Goal: Task Accomplishment & Management: Manage account settings

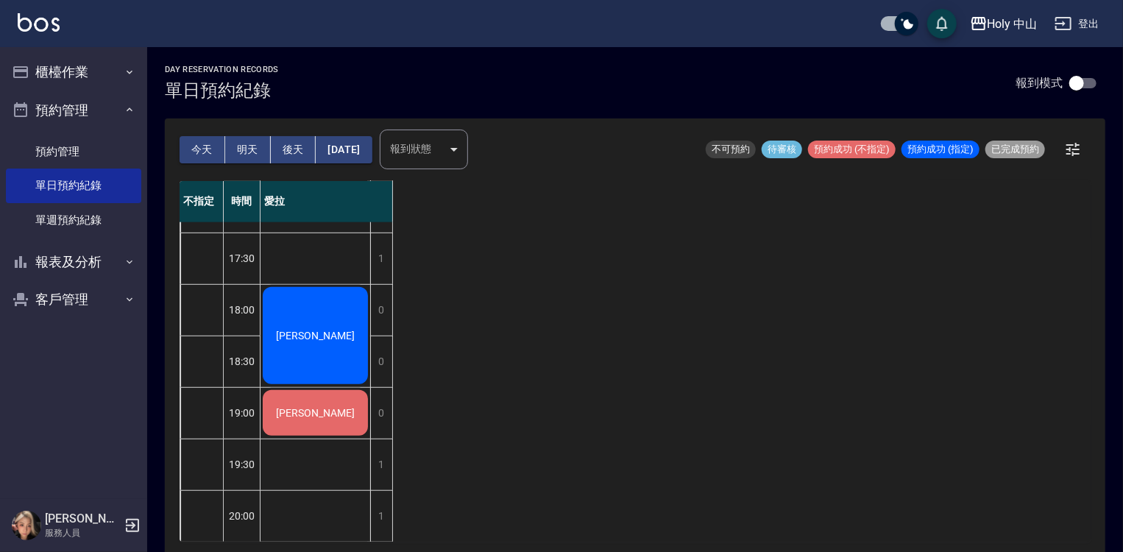
scroll to position [515, 0]
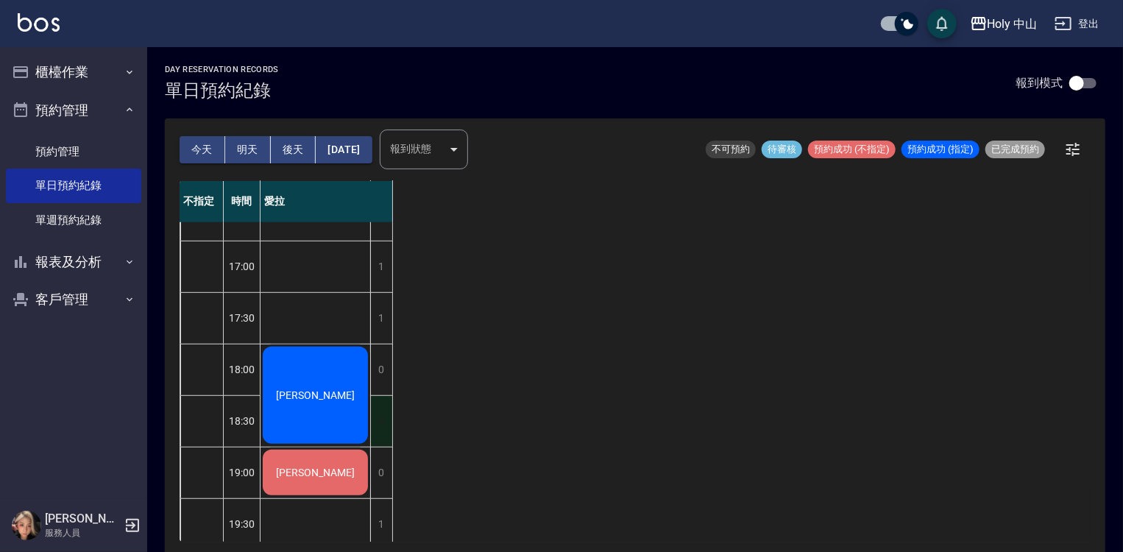
click at [389, 387] on div "1 1 1 1 1 1 1 1 1 1 1 0 0 0 1 1 [PERSON_NAME] [PERSON_NAME] Johnny" at bounding box center [327, 189] width 133 height 824
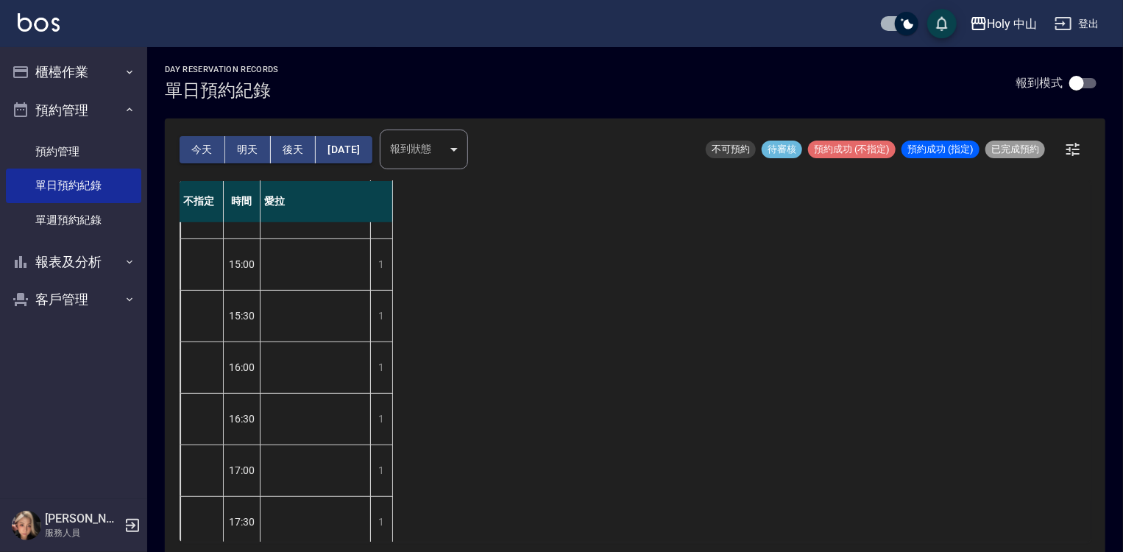
scroll to position [222, 0]
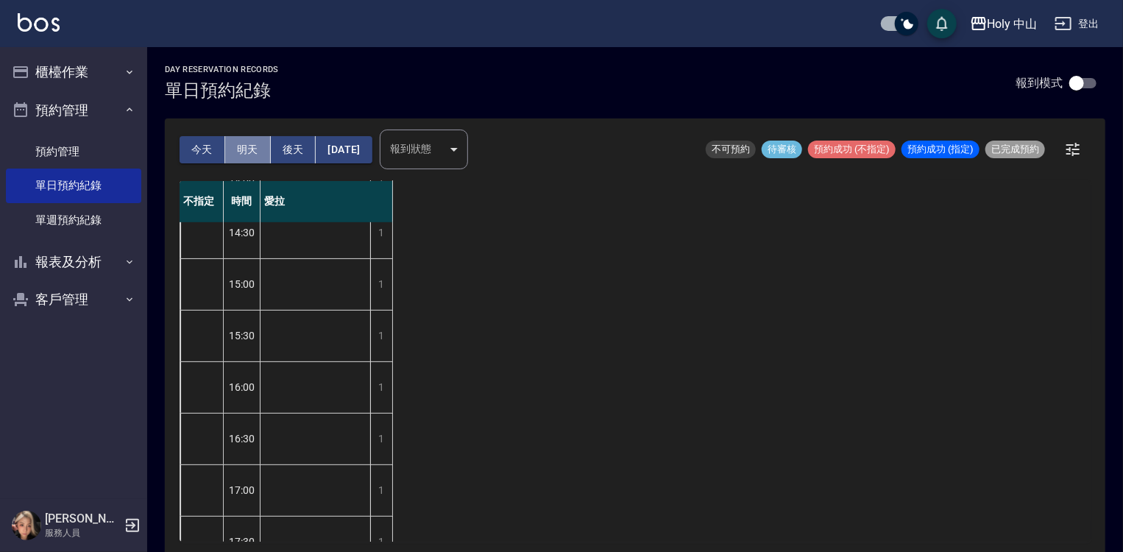
click at [243, 158] on button "明天" at bounding box center [248, 149] width 46 height 27
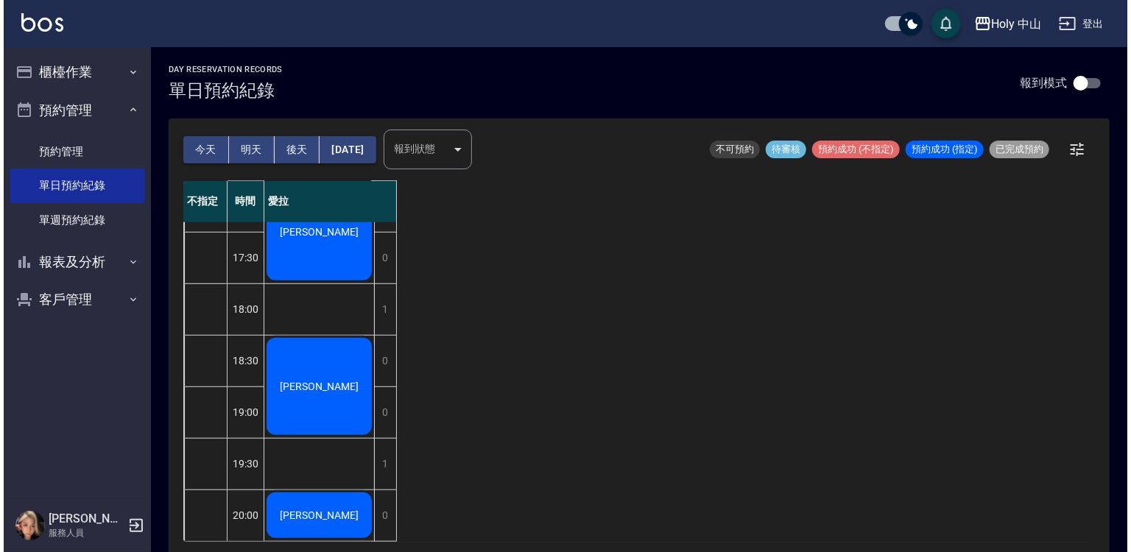
scroll to position [515, 0]
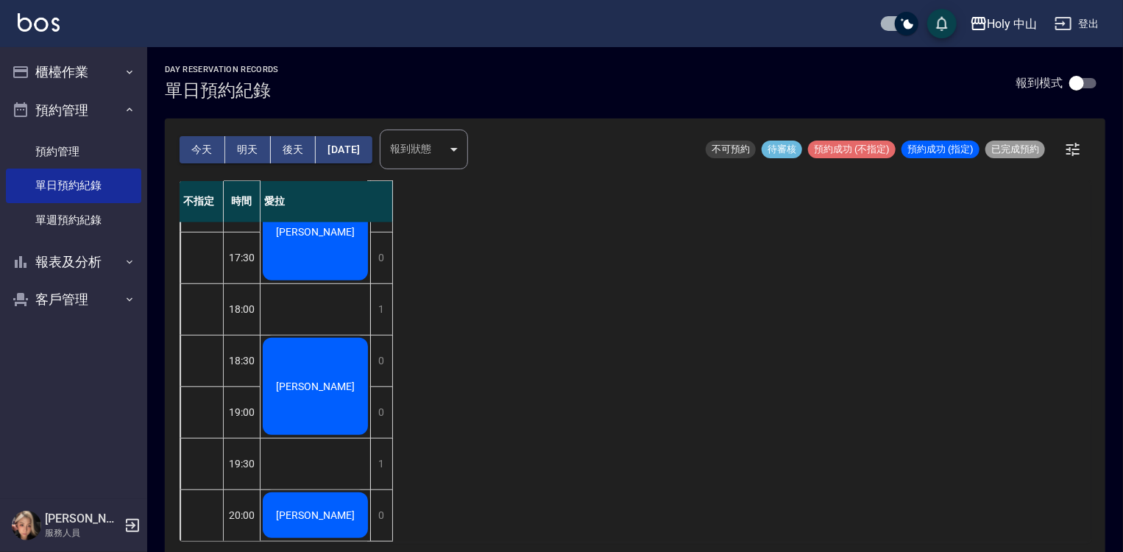
click at [197, 151] on button "今天" at bounding box center [203, 149] width 46 height 27
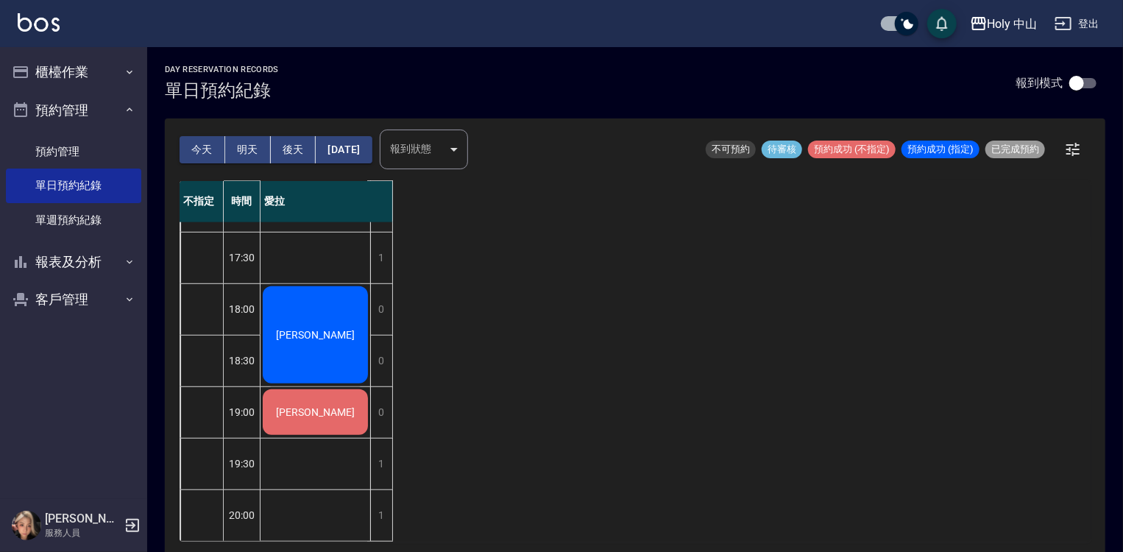
click at [255, 152] on button "明天" at bounding box center [248, 149] width 46 height 27
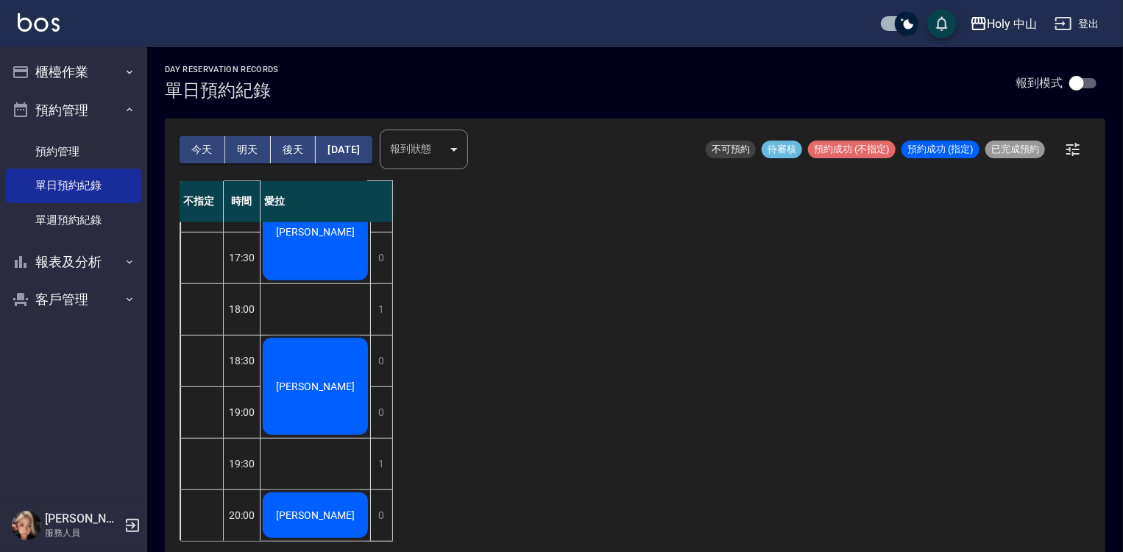
click at [351, 378] on div "[PERSON_NAME]" at bounding box center [316, 387] width 110 height 102
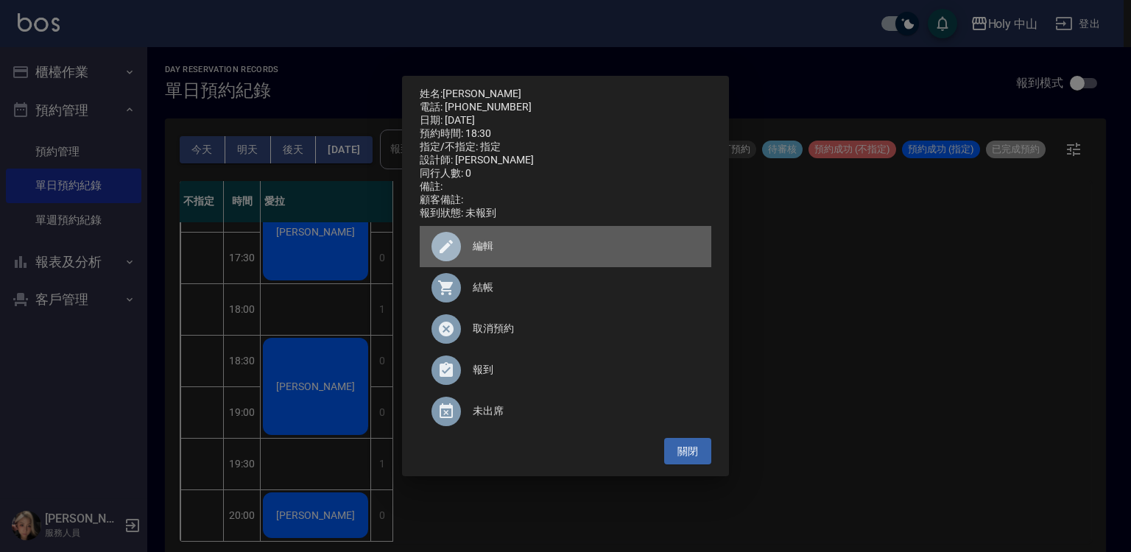
click at [478, 252] on span "編輯" at bounding box center [586, 246] width 227 height 15
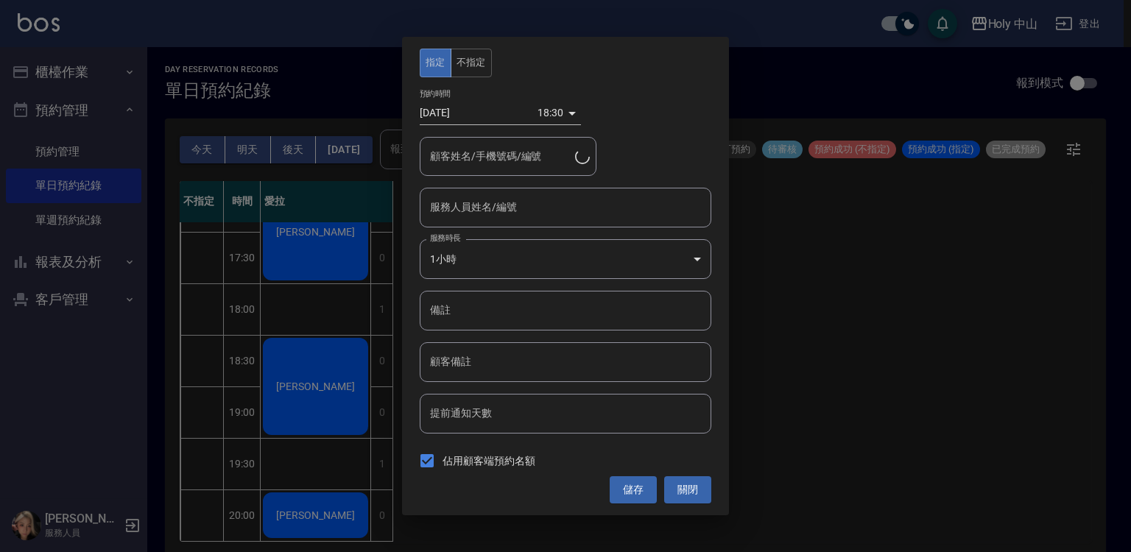
type input "吳榮哲/0916626669/"
type input "愛拉(無代號)"
click at [567, 114] on div "18:30 1758882600000" at bounding box center [558, 113] width 43 height 24
click at [568, 113] on div "18:30 1758882600000" at bounding box center [558, 113] width 43 height 24
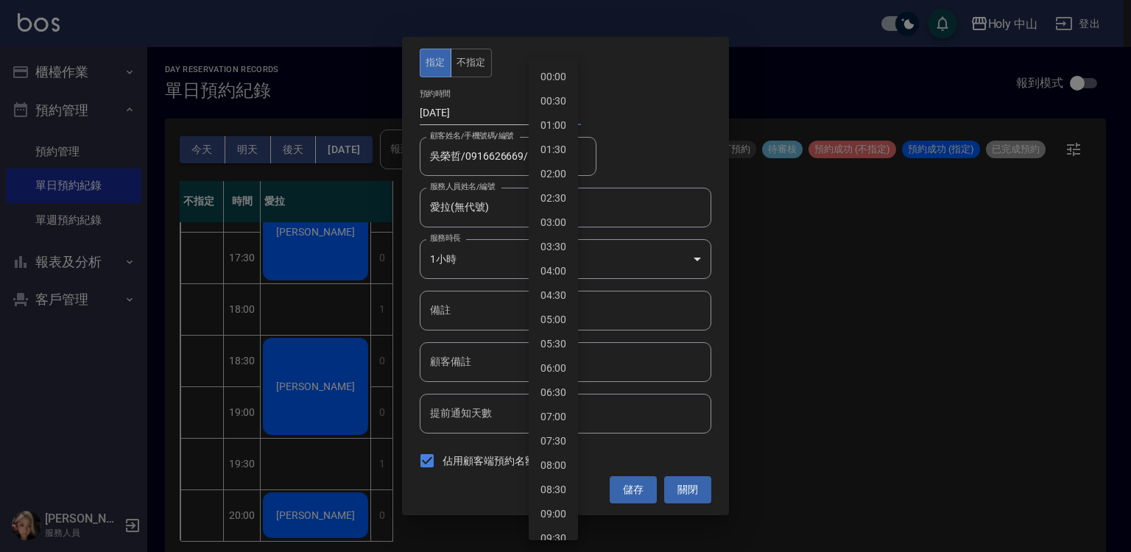
click at [553, 113] on body "Holy 中山 登出 櫃檯作業 打帳單 帳單列表 營業儀表板 現場電腦打卡 預約管理 預約管理 單日預約紀錄 單週預約紀錄 報表及分析 報表目錄 店家日報表 …" at bounding box center [565, 278] width 1131 height 557
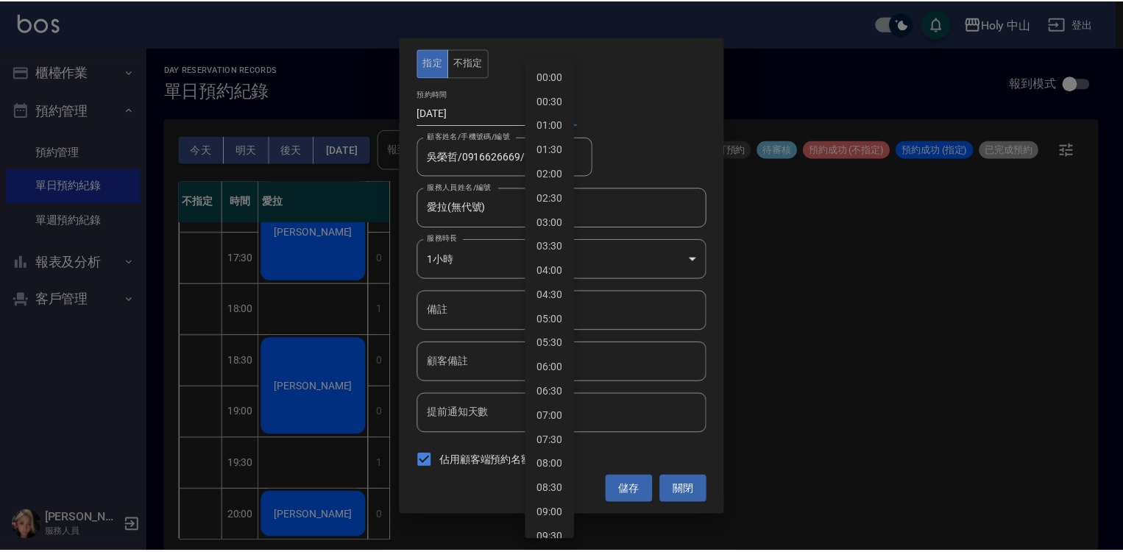
scroll to position [676, 0]
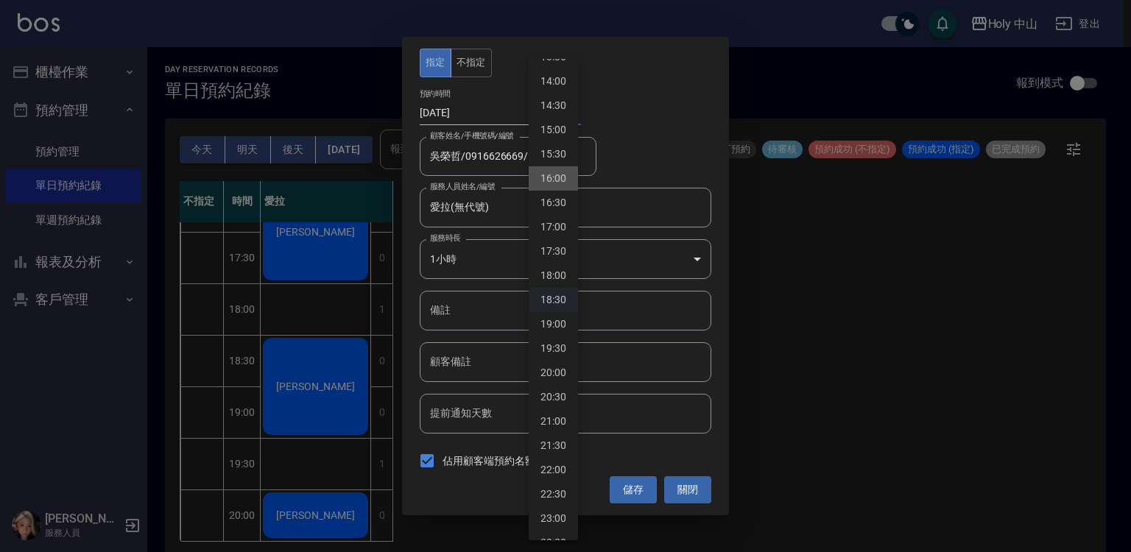
click at [561, 185] on li "16:00" at bounding box center [553, 178] width 49 height 24
type input "1758873600000"
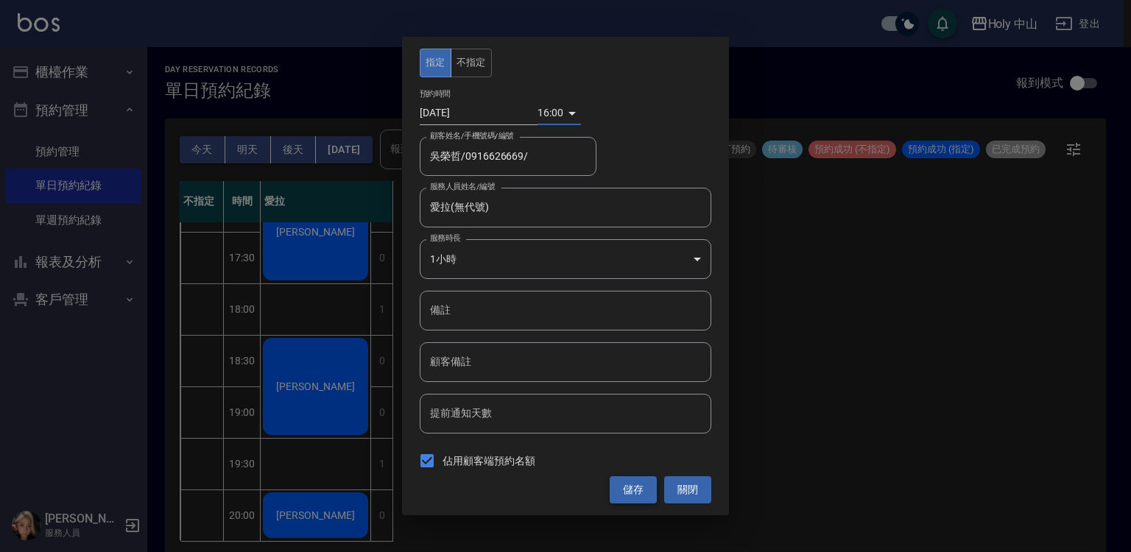
click at [621, 492] on button "儲存" at bounding box center [633, 489] width 47 height 27
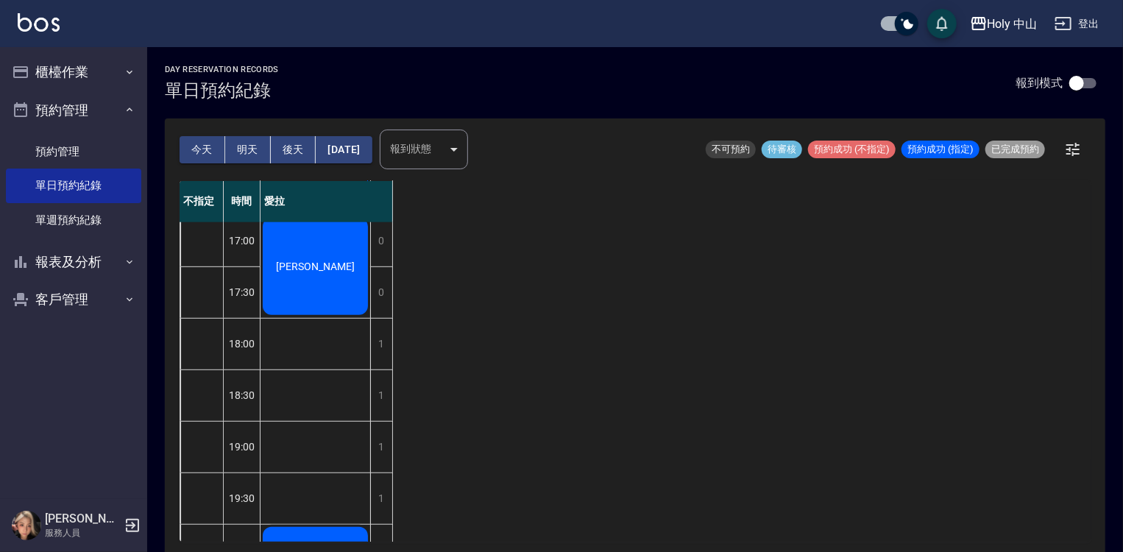
scroll to position [516, 0]
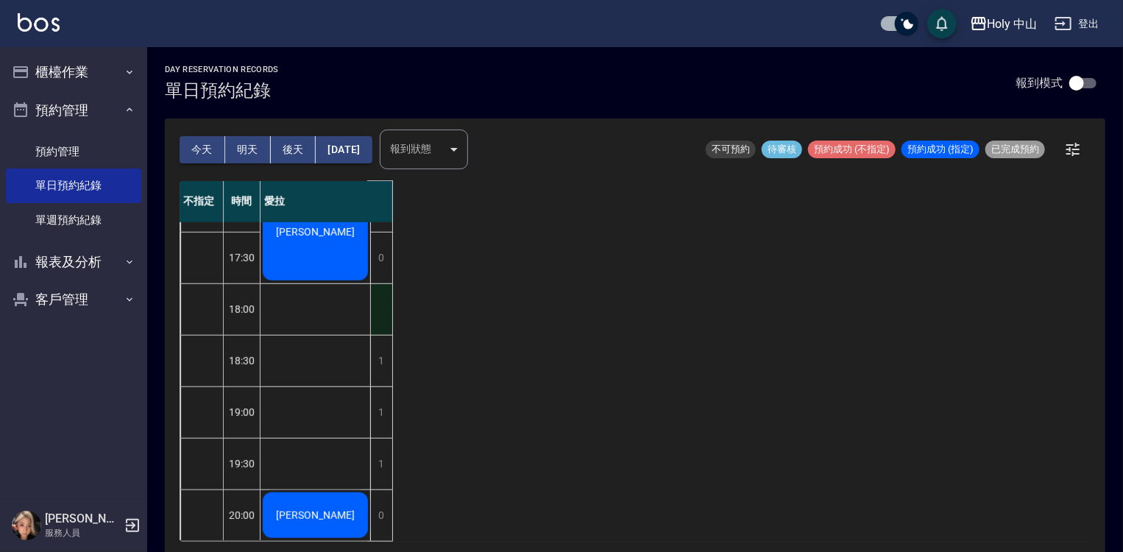
click at [386, 308] on div "1" at bounding box center [381, 309] width 22 height 51
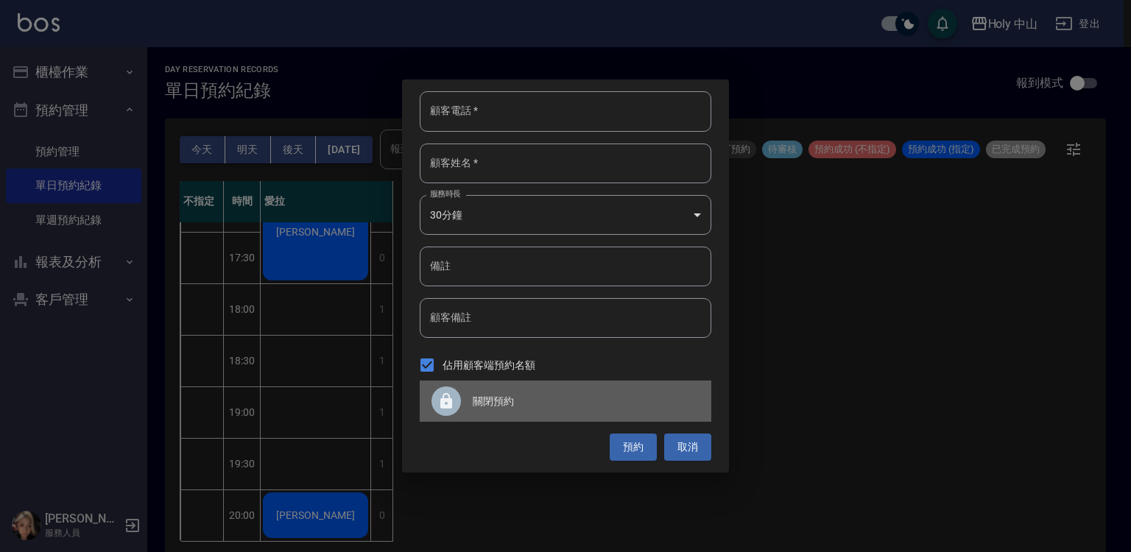
click at [483, 402] on span "關閉預約" at bounding box center [586, 401] width 227 height 15
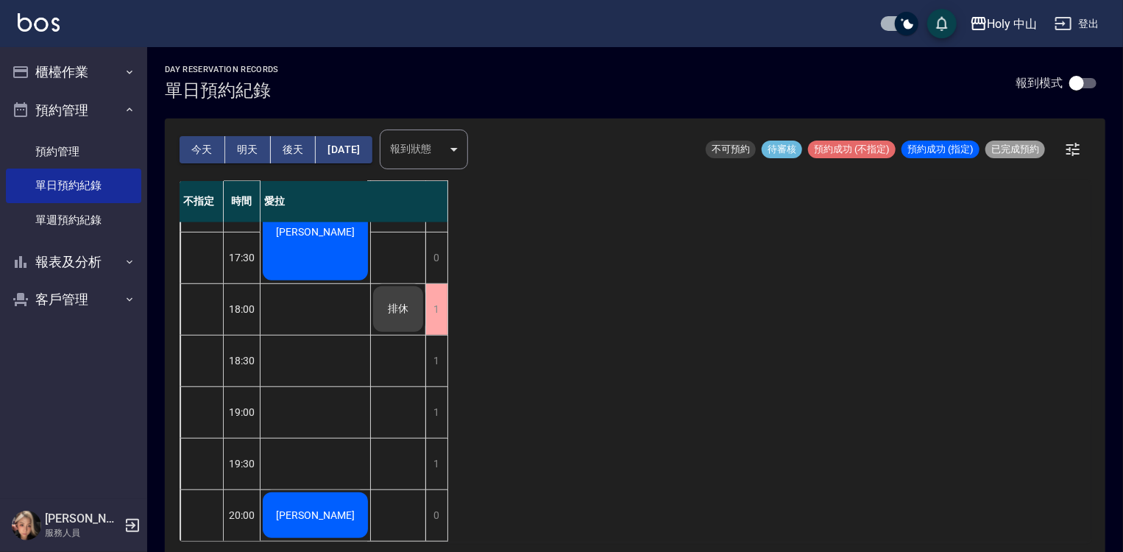
click at [197, 149] on button "今天" at bounding box center [203, 149] width 46 height 27
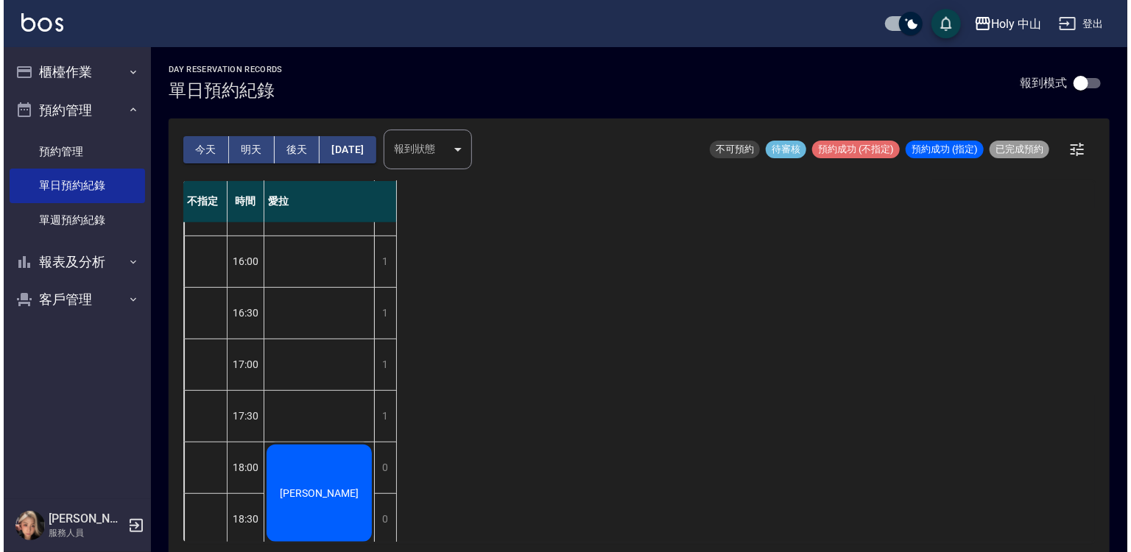
scroll to position [369, 0]
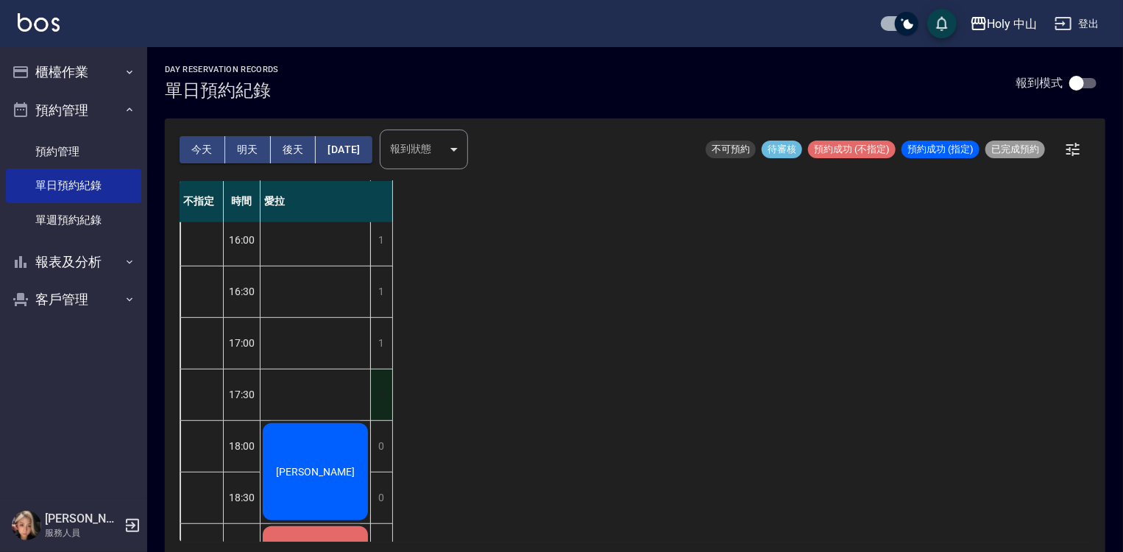
click at [383, 403] on div "1" at bounding box center [381, 395] width 22 height 51
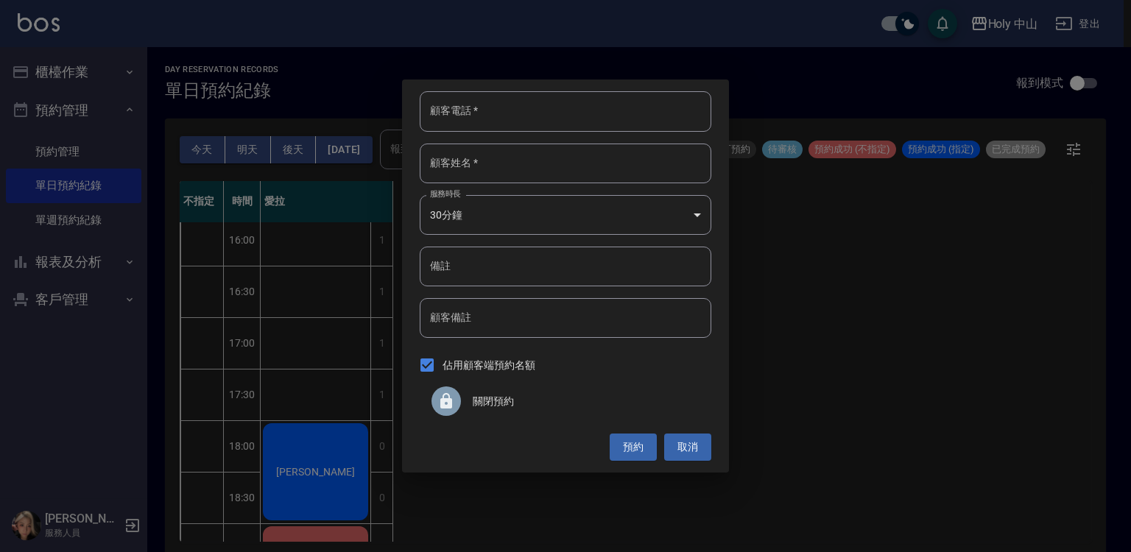
click at [455, 403] on div at bounding box center [445, 400] width 29 height 29
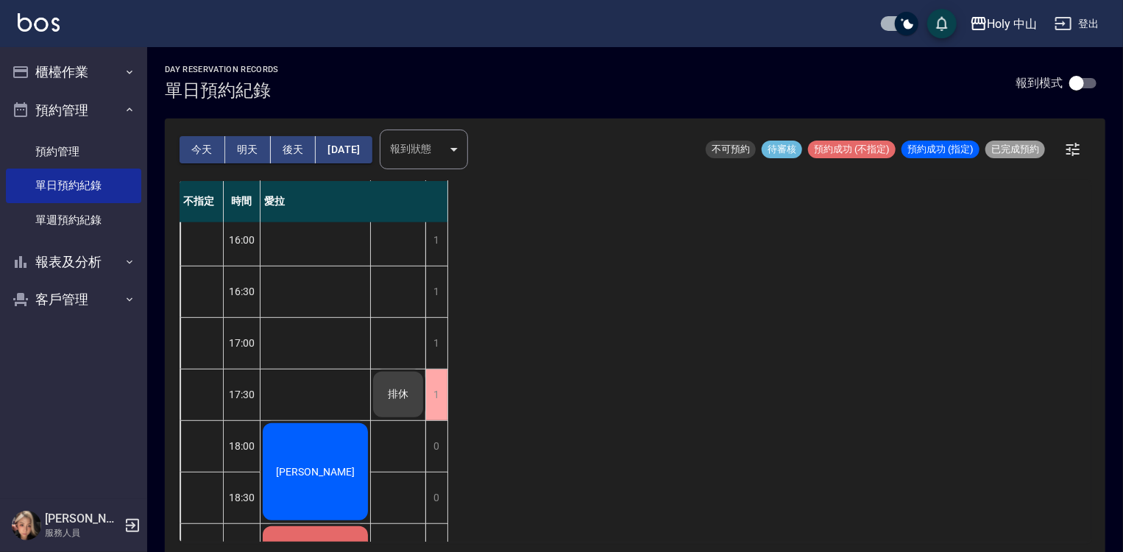
click at [321, 445] on div "[PERSON_NAME]" at bounding box center [316, 472] width 110 height 102
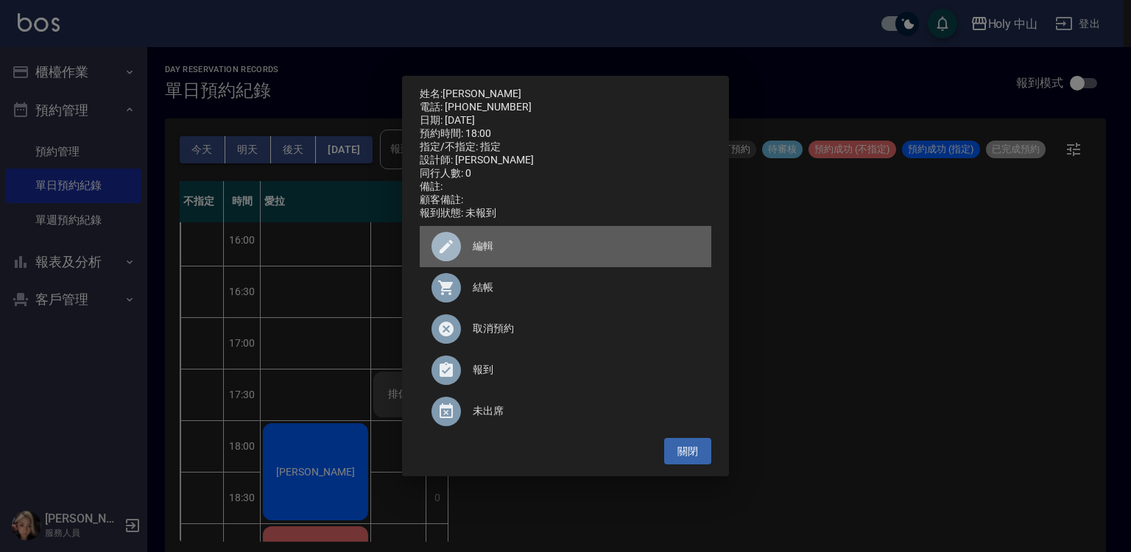
click at [477, 249] on span "編輯" at bounding box center [586, 246] width 227 height 15
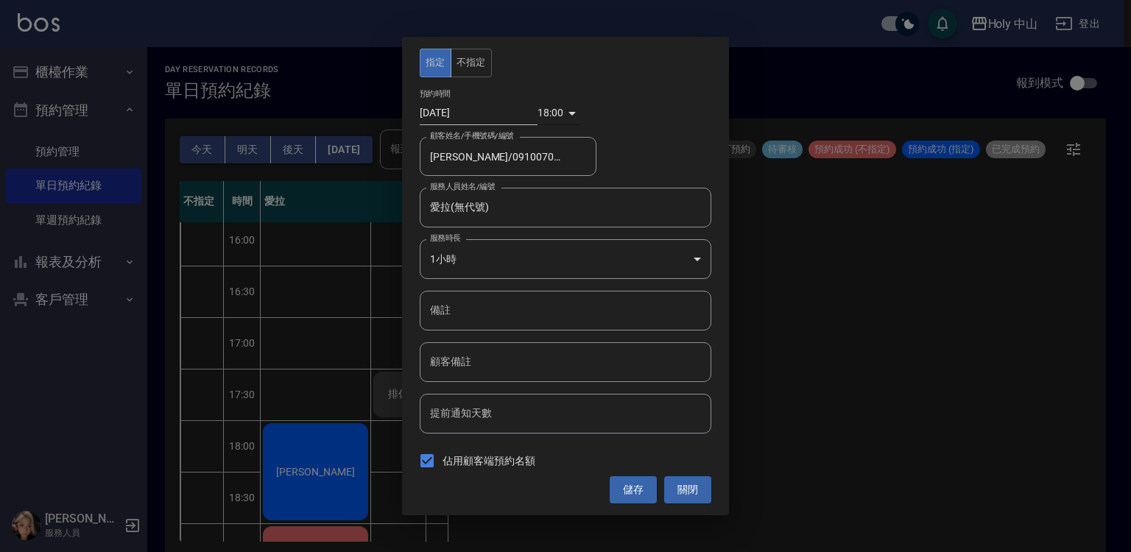
click at [551, 112] on body "Holy 中山 登出 櫃檯作業 打帳單 帳單列表 營業儀表板 現場電腦打卡 預約管理 預約管理 單日預約紀錄 單週預約紀錄 報表及分析 報表目錄 店家日報表 …" at bounding box center [565, 278] width 1131 height 557
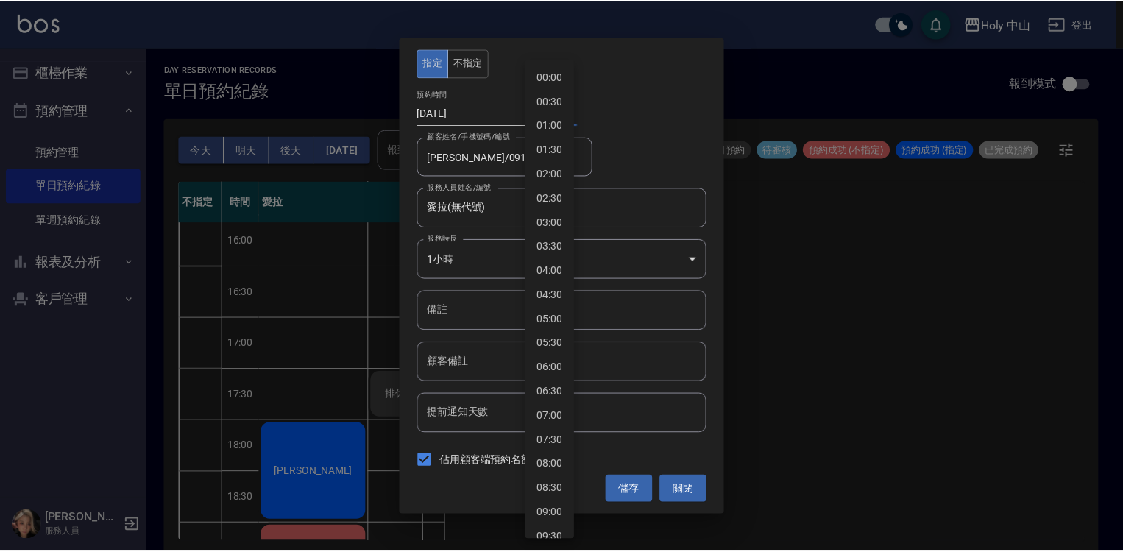
scroll to position [651, 0]
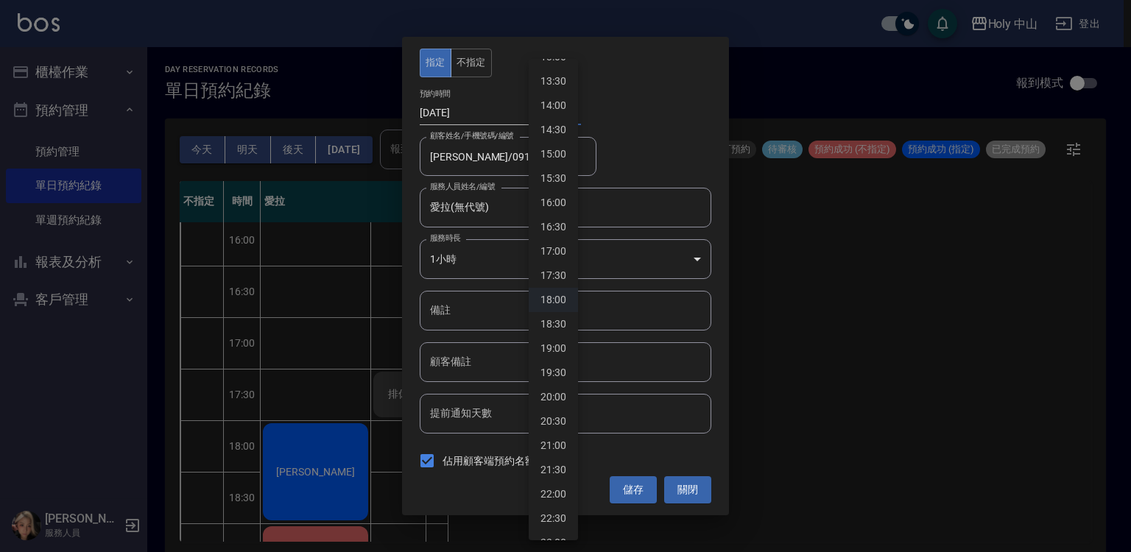
click at [548, 222] on li "16:30" at bounding box center [553, 227] width 49 height 24
type input "1758789000000"
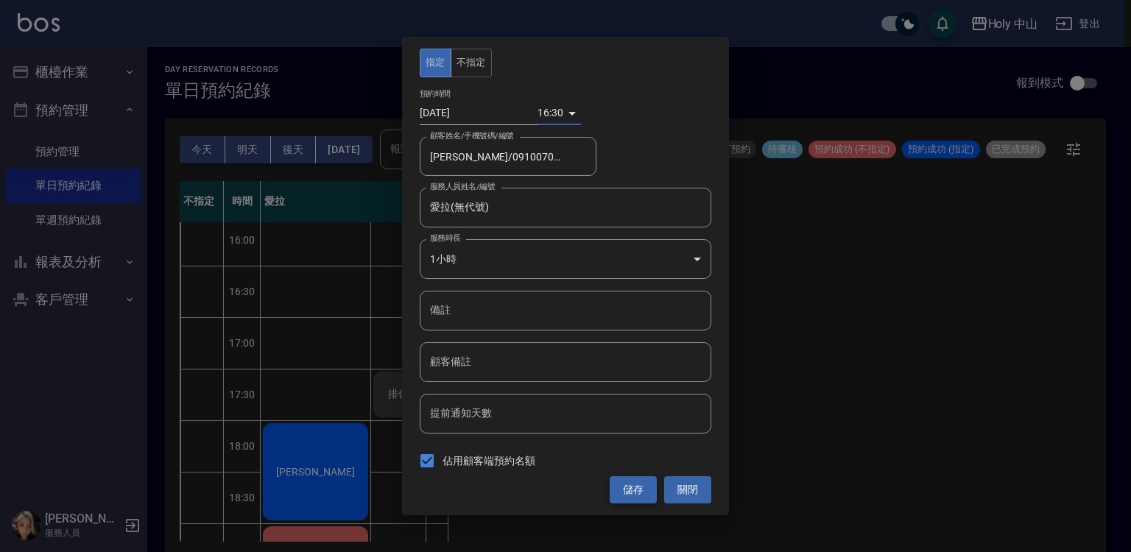
click at [636, 492] on button "儲存" at bounding box center [633, 489] width 47 height 27
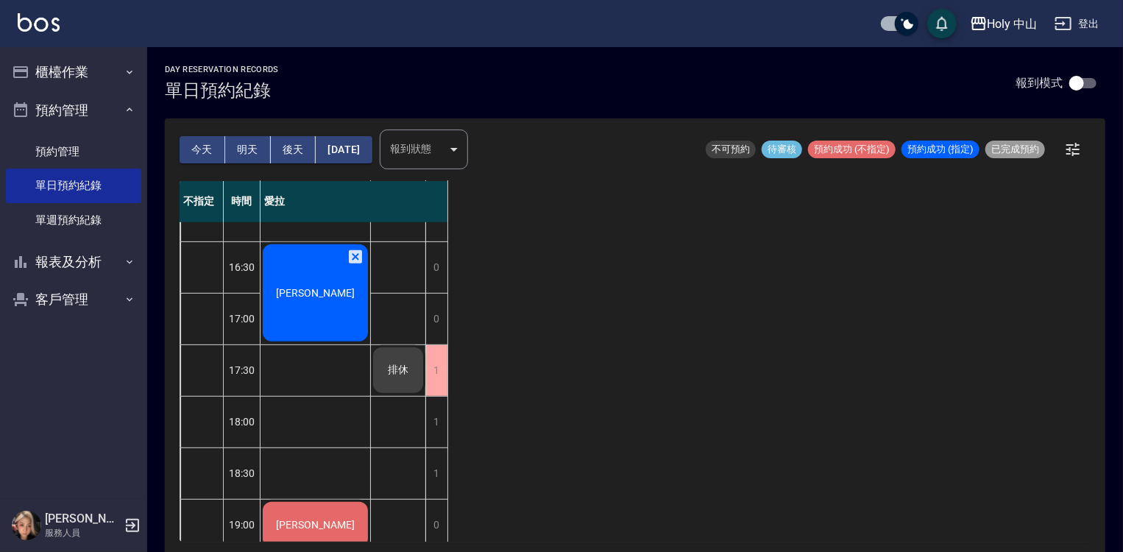
scroll to position [369, 0]
